Goal: Transaction & Acquisition: Purchase product/service

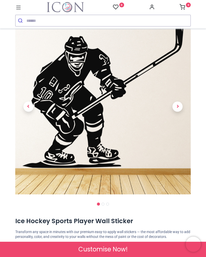
scroll to position [22, 0]
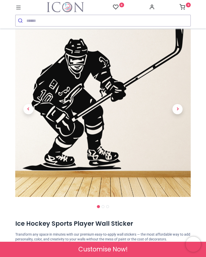
click at [180, 111] on span "Next" at bounding box center [178, 109] width 10 height 10
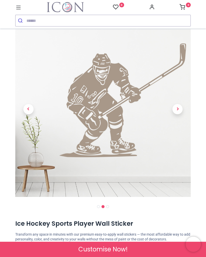
click at [180, 110] on span "Next" at bounding box center [178, 109] width 10 height 10
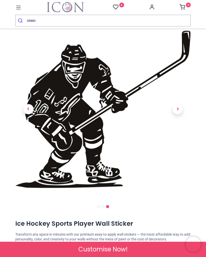
click at [178, 111] on span "Next" at bounding box center [178, 109] width 10 height 10
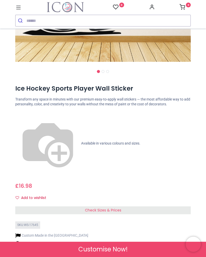
scroll to position [158, 0]
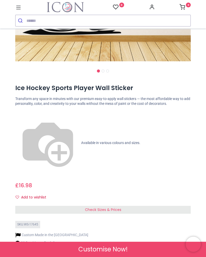
click at [57, 206] on div "Check Sizes & Prices" at bounding box center [103, 210] width 176 height 8
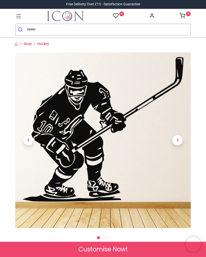
click at [19, 19] on icon at bounding box center [18, 16] width 7 height 7
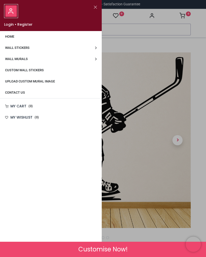
click at [96, 48] on link "Wall Stickers" at bounding box center [51, 47] width 102 height 11
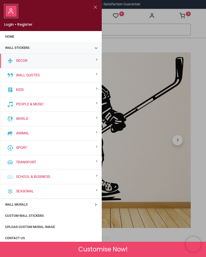
click at [43, 115] on div "World" at bounding box center [50, 119] width 101 height 15
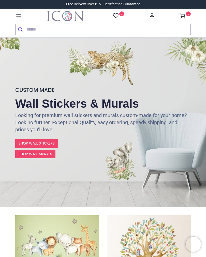
click at [36, 142] on link "SHOP WALL STICKERS" at bounding box center [36, 143] width 43 height 9
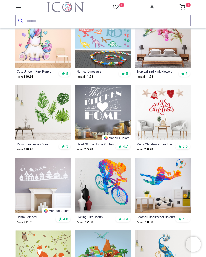
scroll to position [1014, 0]
click at [19, 9] on icon at bounding box center [18, 7] width 7 height 7
